Goal: Task Accomplishment & Management: Complete application form

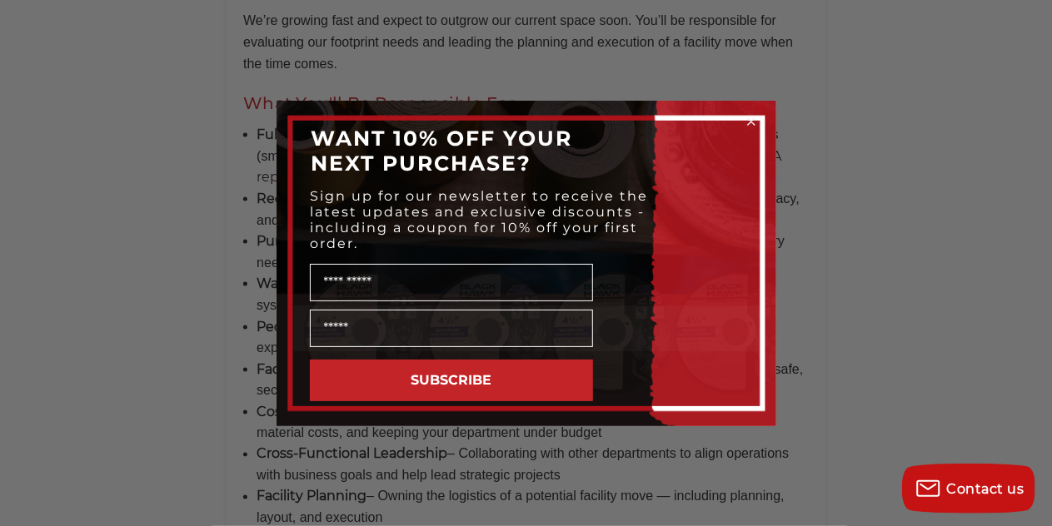
scroll to position [1166, 0]
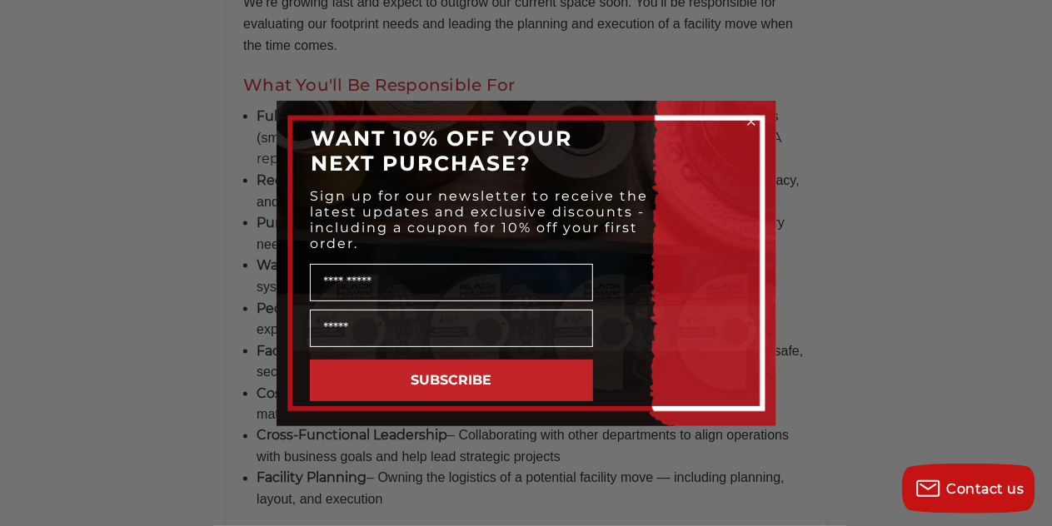
click at [750, 118] on circle "Close dialog" at bounding box center [751, 121] width 16 height 16
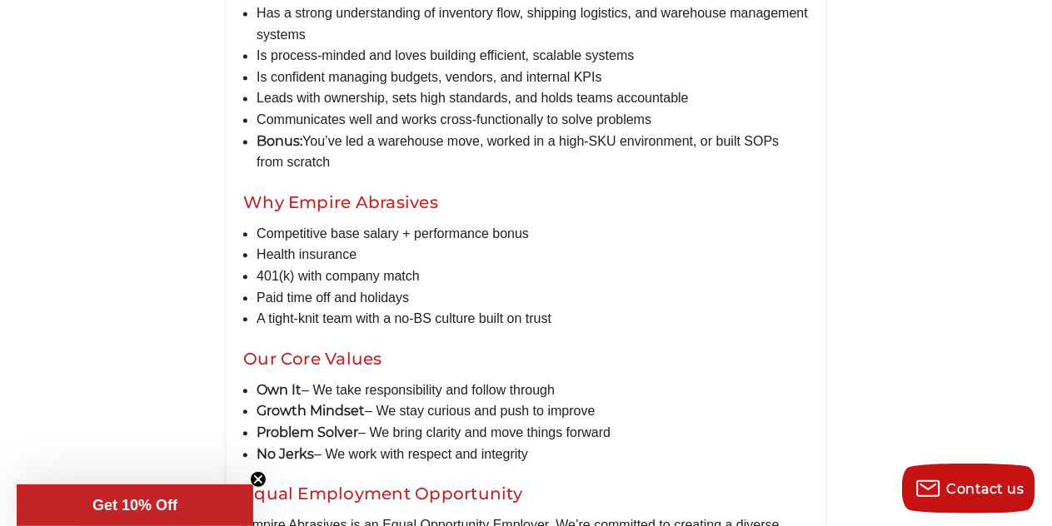
scroll to position [1749, 0]
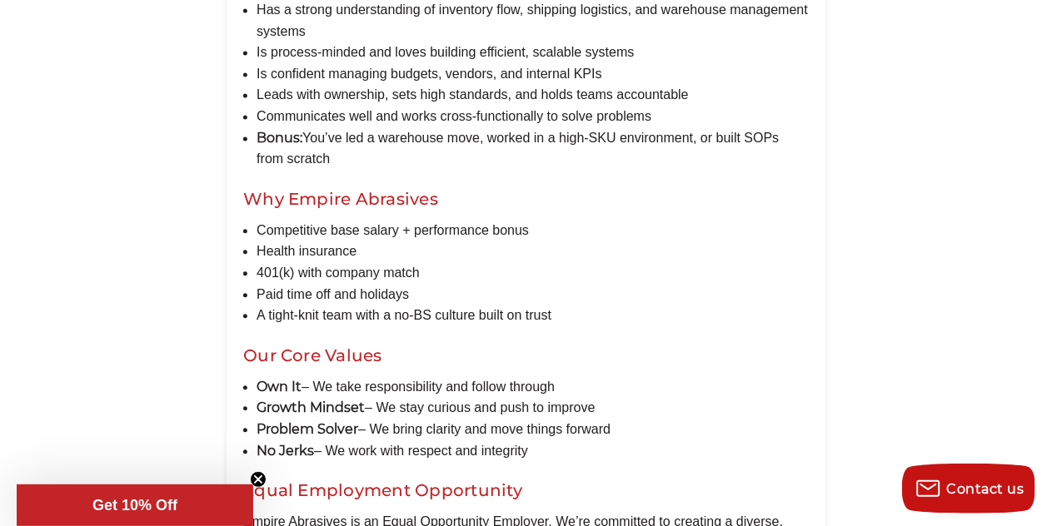
click at [255, 482] on icon "Close teaser" at bounding box center [258, 479] width 7 height 7
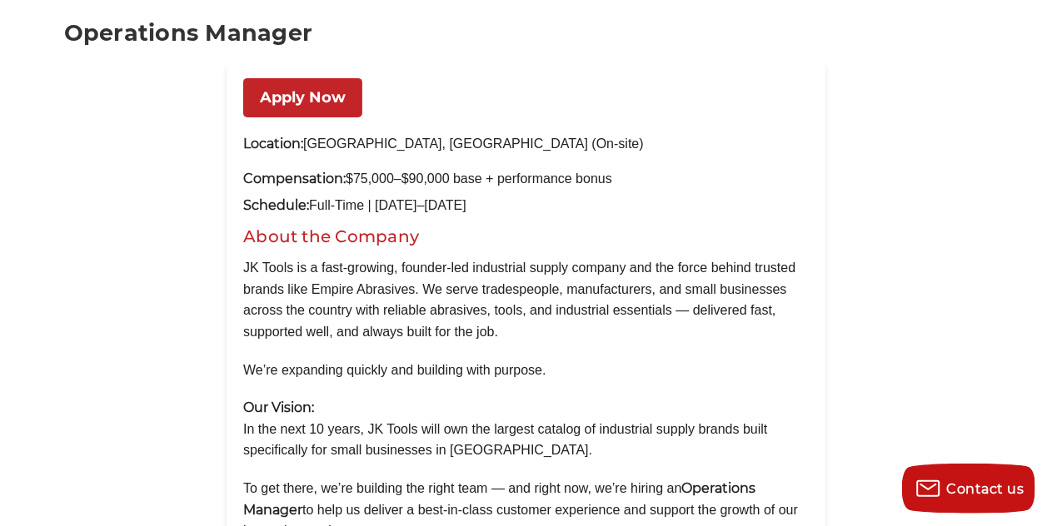
scroll to position [167, 0]
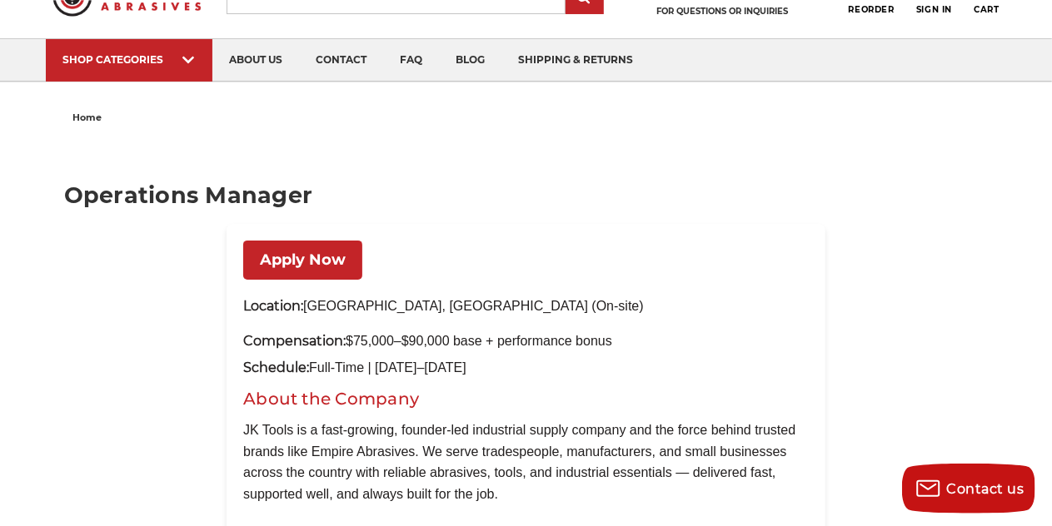
scroll to position [167, 0]
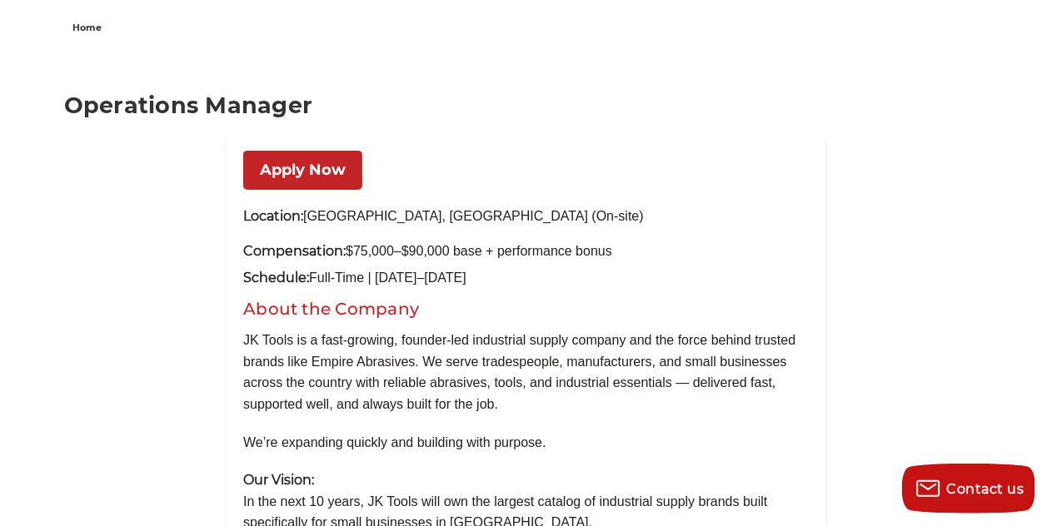
click at [306, 165] on link "Apply Now" at bounding box center [302, 170] width 119 height 39
